Goal: Navigation & Orientation: Go to known website

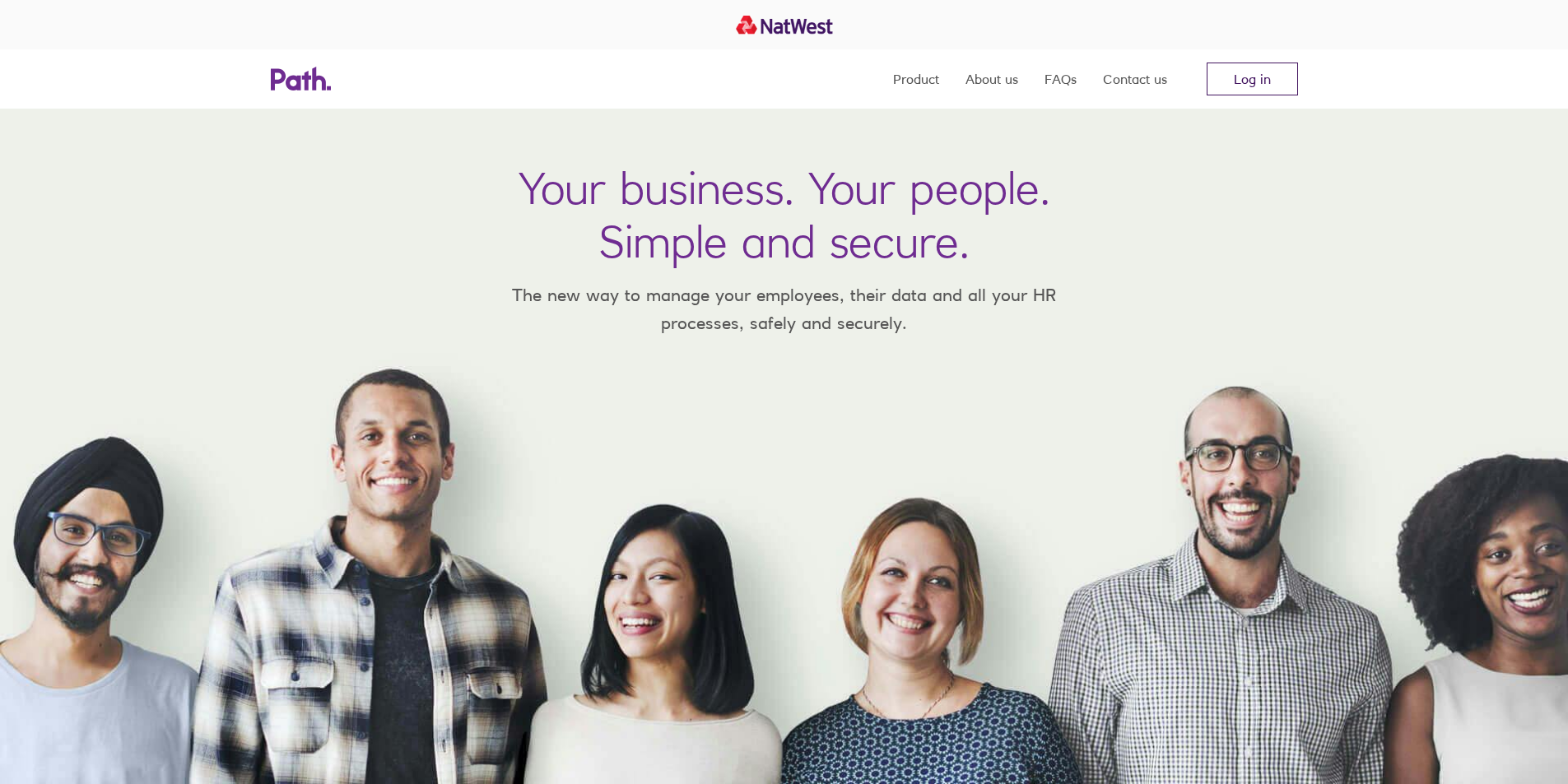
click at [1237, 82] on link "Log in" at bounding box center [1252, 79] width 91 height 33
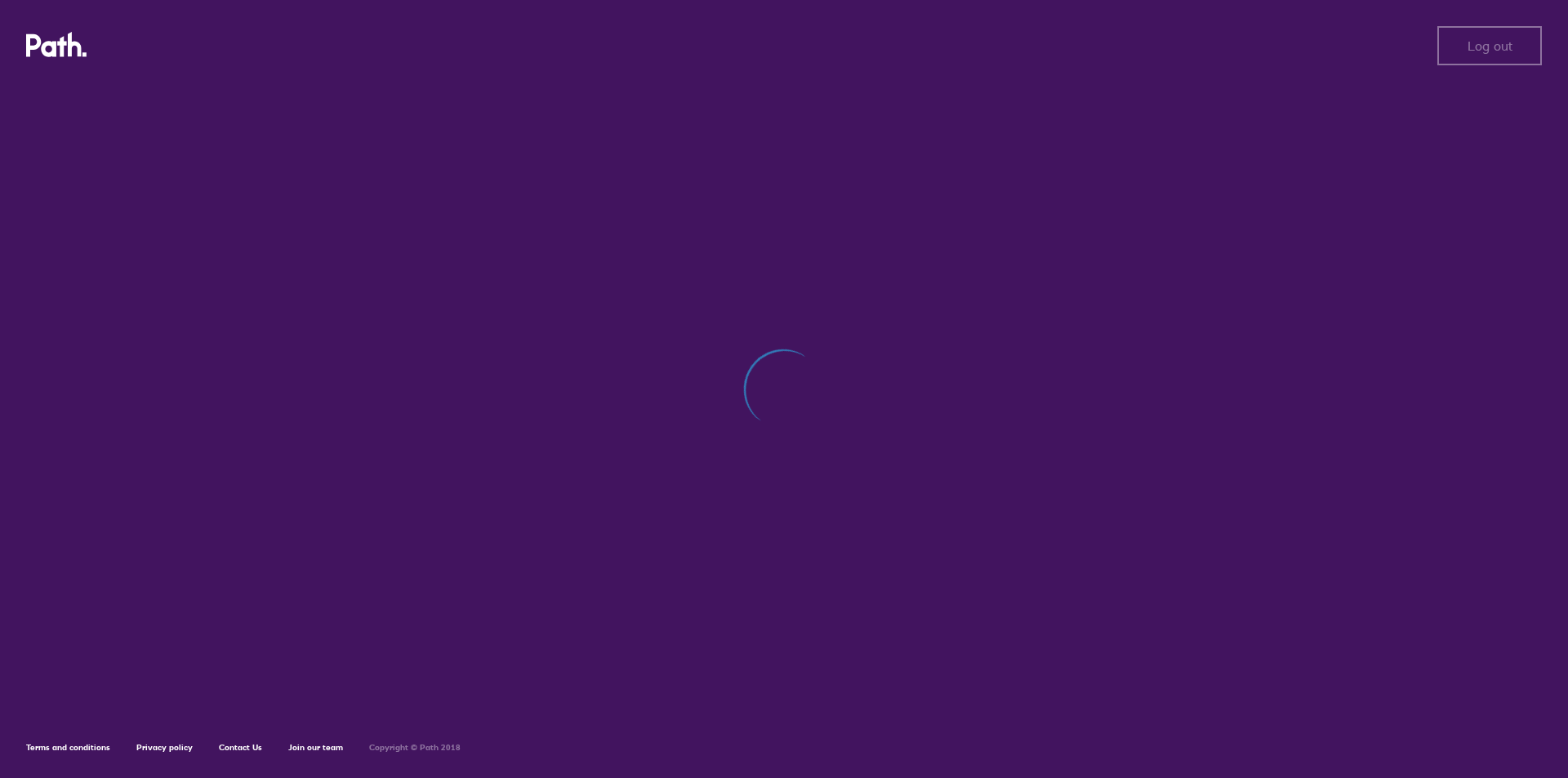
click at [70, 750] on link "Terms and conditions" at bounding box center [68, 747] width 84 height 10
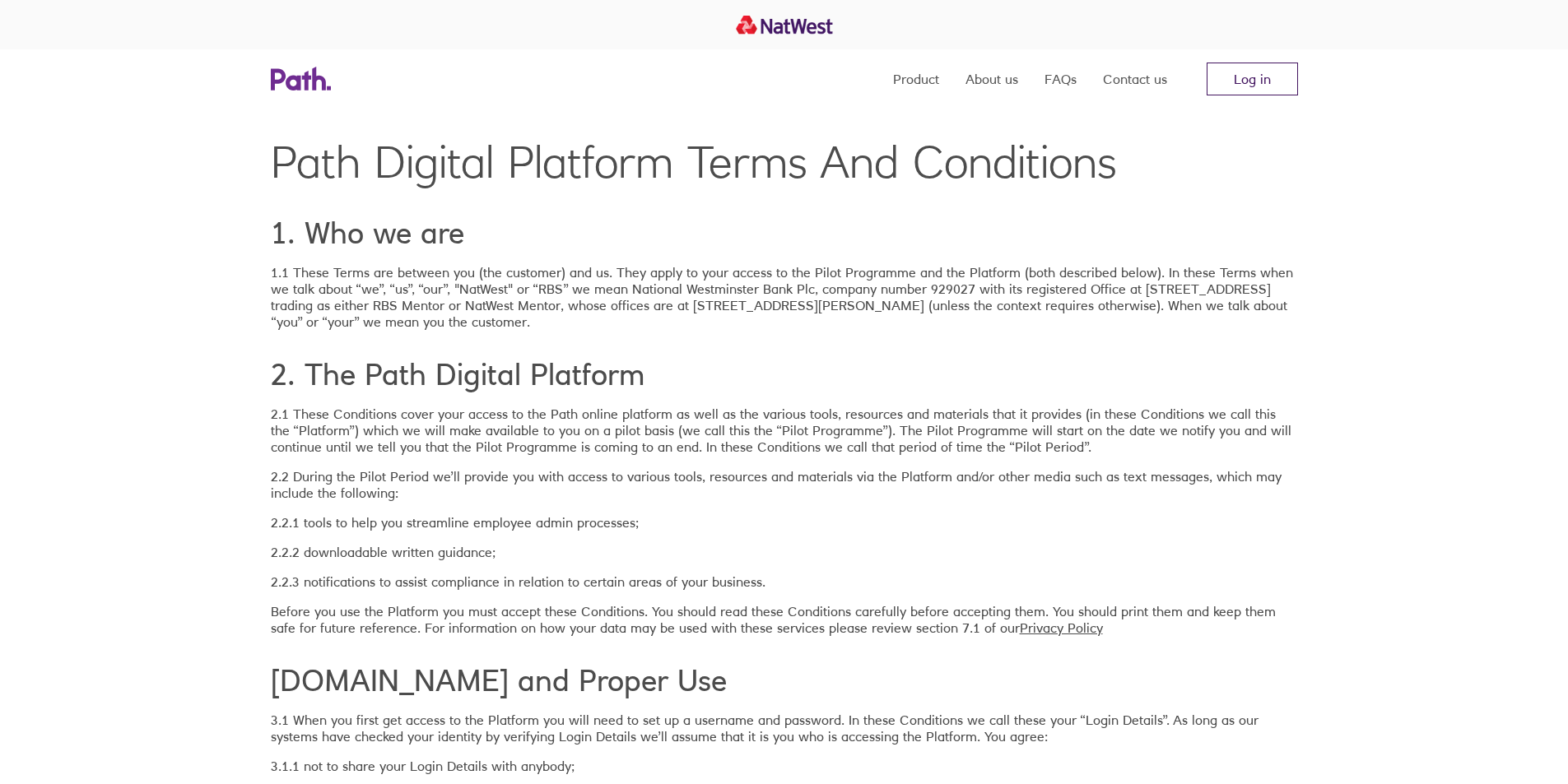
click at [1231, 88] on link "Log in" at bounding box center [1252, 79] width 91 height 33
